Goal: Check status: Check status

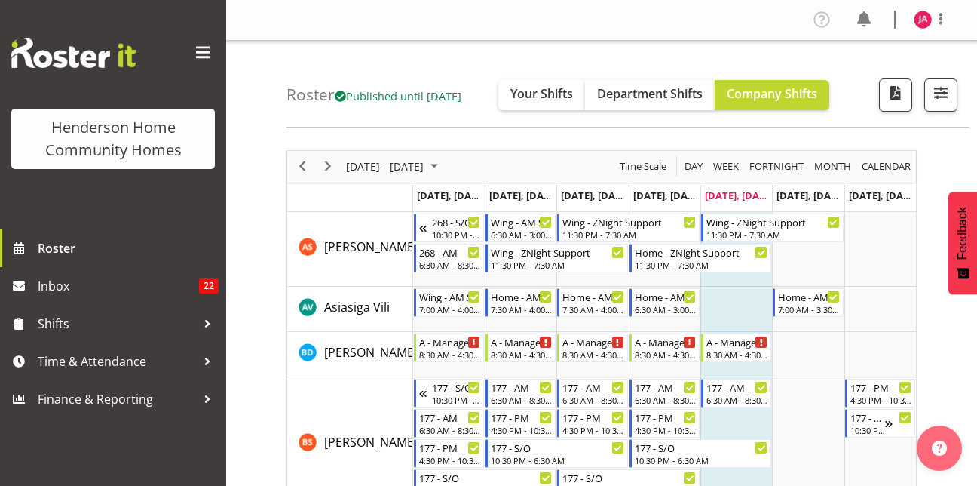
click at [753, 287] on td "Timeline Week of October 10, 2025" at bounding box center [737, 309] width 72 height 45
click at [331, 164] on span "Next" at bounding box center [328, 166] width 18 height 19
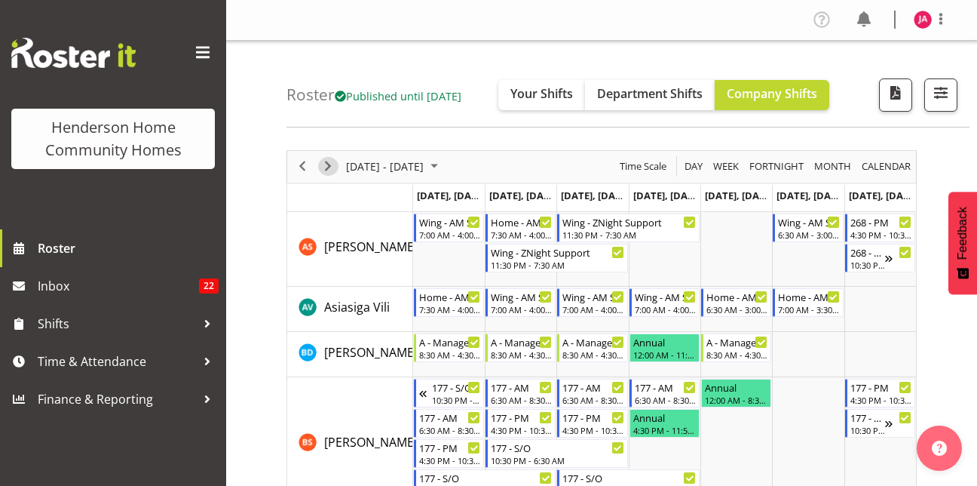
click at [331, 164] on span "Next" at bounding box center [328, 166] width 18 height 19
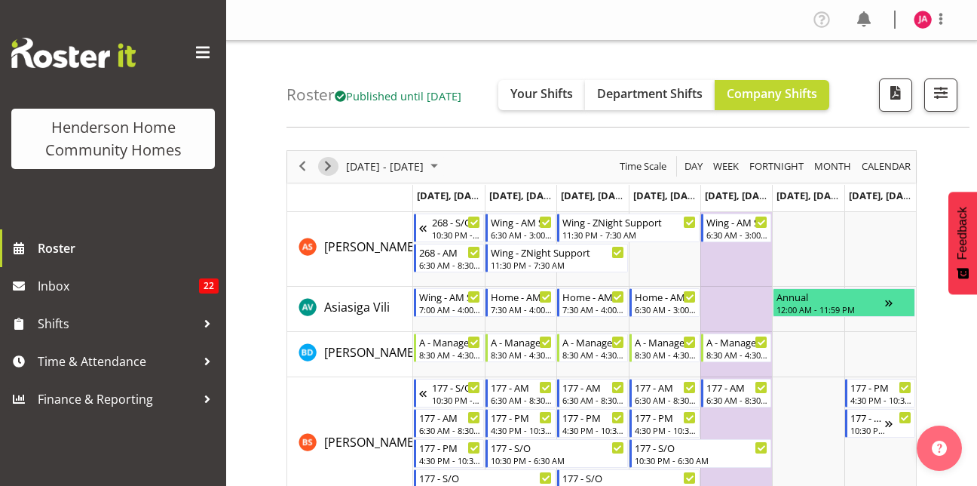
click at [331, 164] on span "Next" at bounding box center [328, 166] width 18 height 19
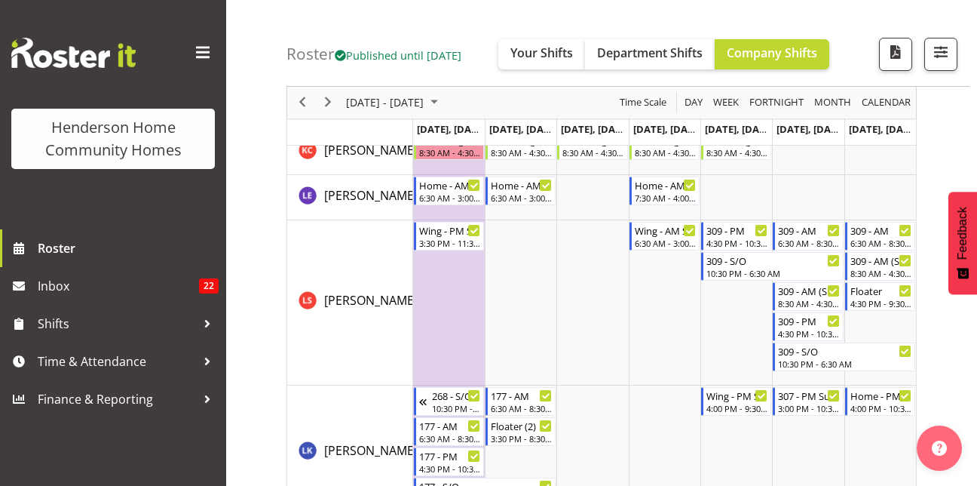
scroll to position [1321, 0]
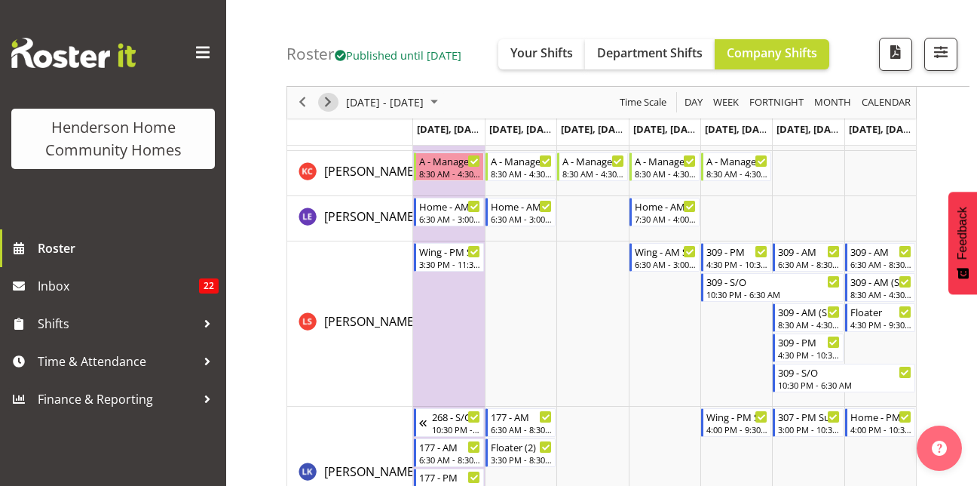
click at [333, 97] on span "Next" at bounding box center [328, 103] width 18 height 19
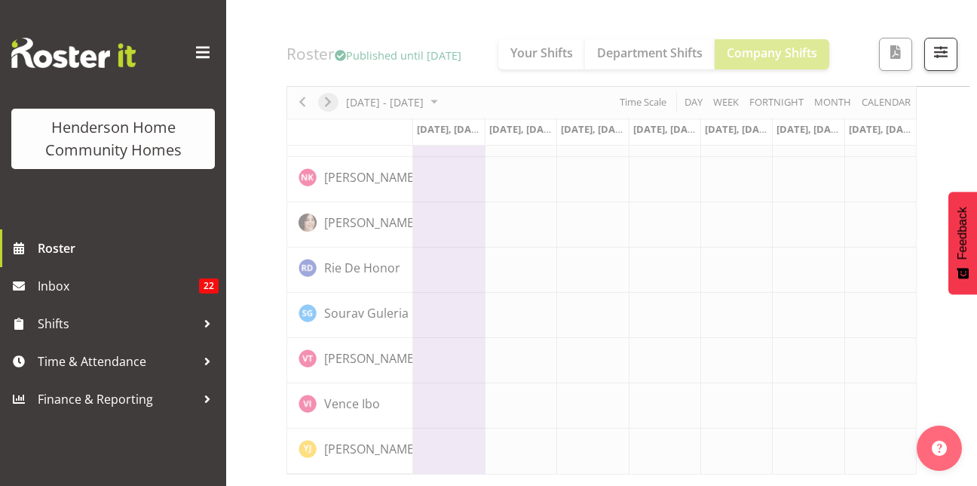
scroll to position [1186, 0]
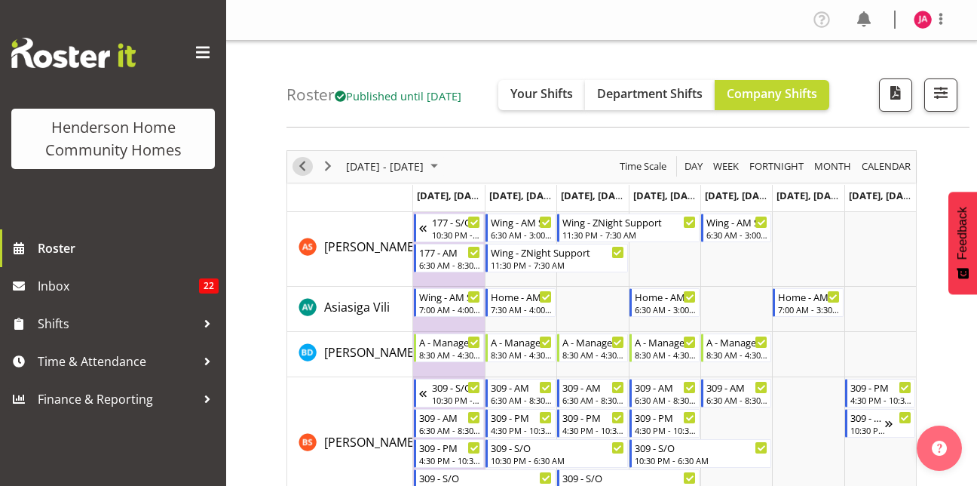
click at [302, 170] on span "Previous" at bounding box center [302, 166] width 18 height 19
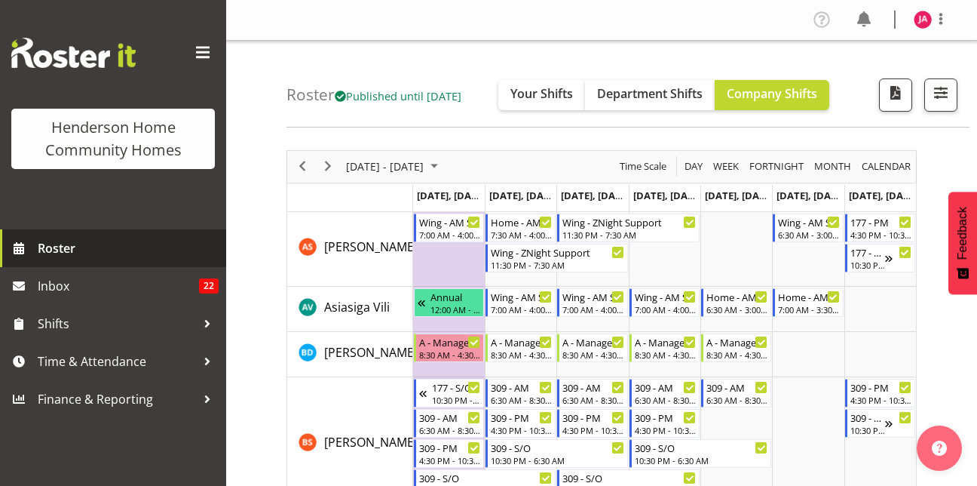
click at [103, 244] on span "Roster" at bounding box center [128, 248] width 181 height 23
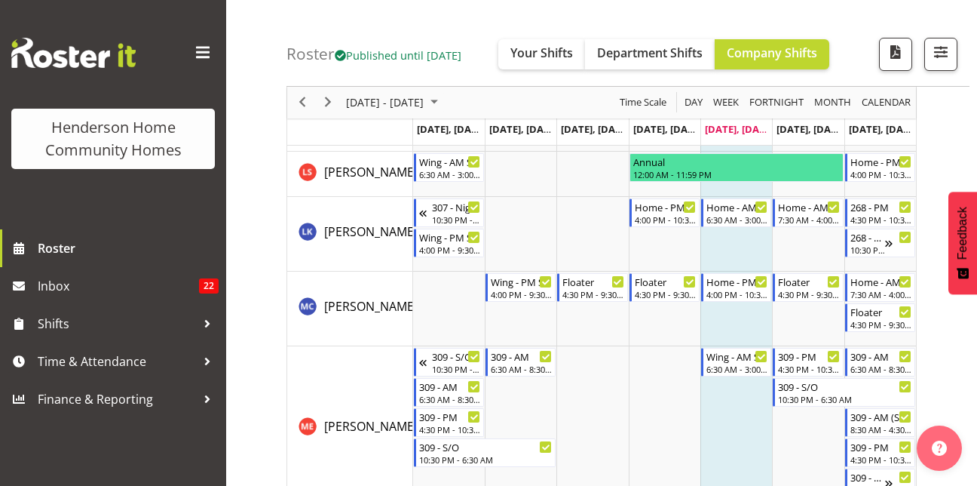
scroll to position [1712, 0]
click at [325, 105] on span "Next" at bounding box center [328, 103] width 18 height 19
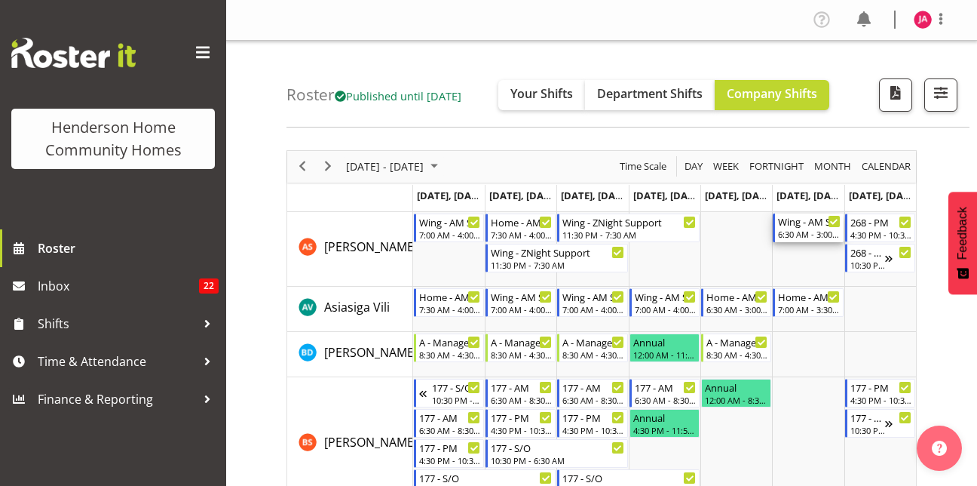
click at [830, 235] on div "6:30 AM - 3:00 PM" at bounding box center [809, 234] width 62 height 12
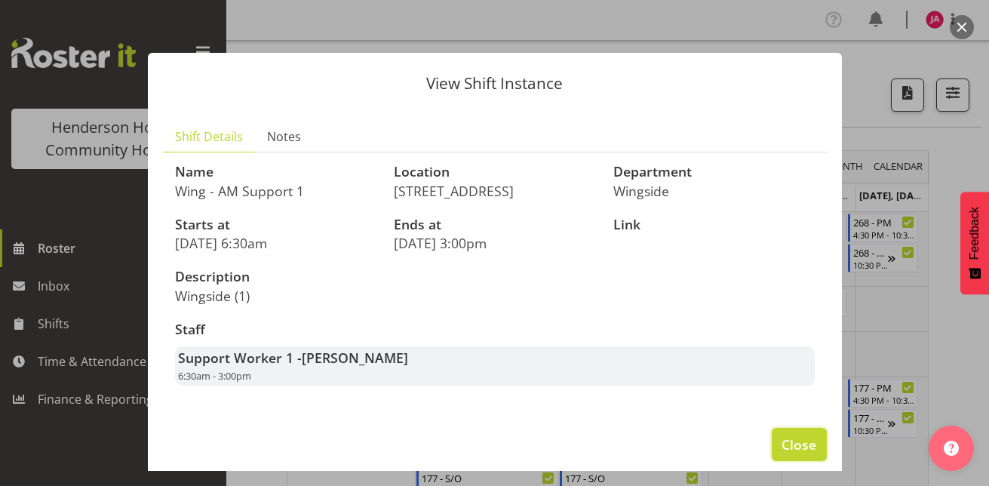
click at [791, 441] on span "Close" at bounding box center [798, 444] width 35 height 20
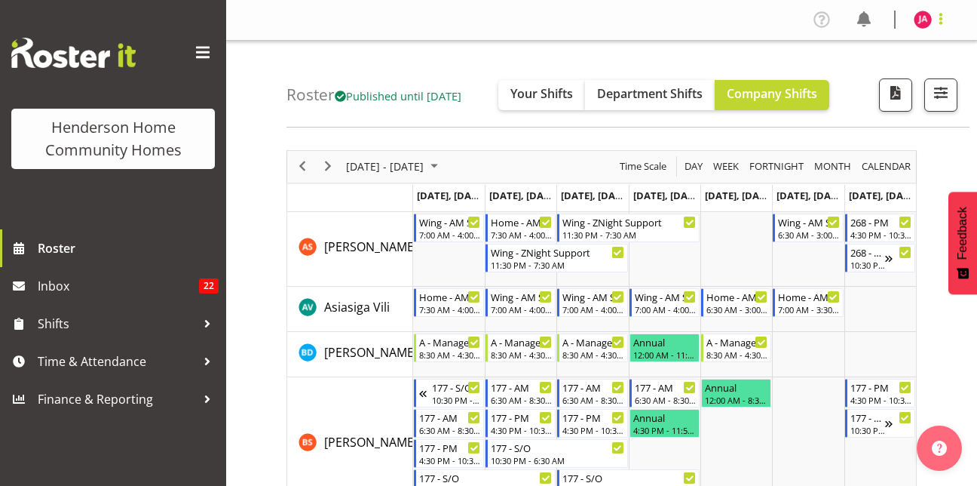
click at [939, 20] on span at bounding box center [941, 19] width 18 height 18
click at [879, 79] on link "Log Out" at bounding box center [878, 79] width 145 height 27
